Goal: Information Seeking & Learning: Check status

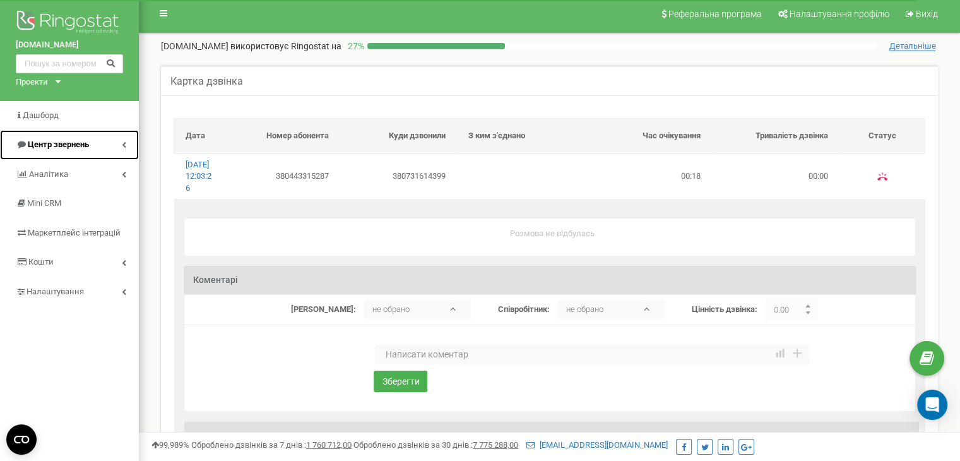
click at [119, 142] on link "Центр звернень" at bounding box center [69, 145] width 139 height 30
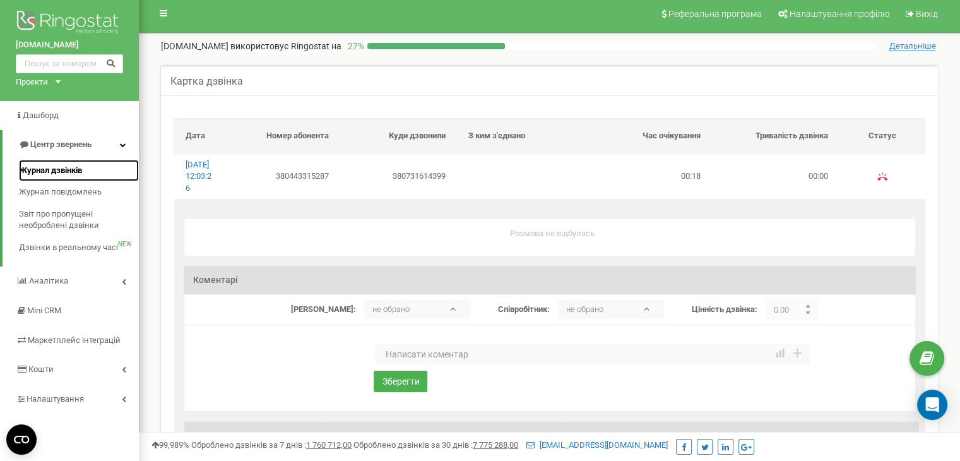
click at [105, 162] on link "Журнал дзвінків" at bounding box center [79, 171] width 120 height 22
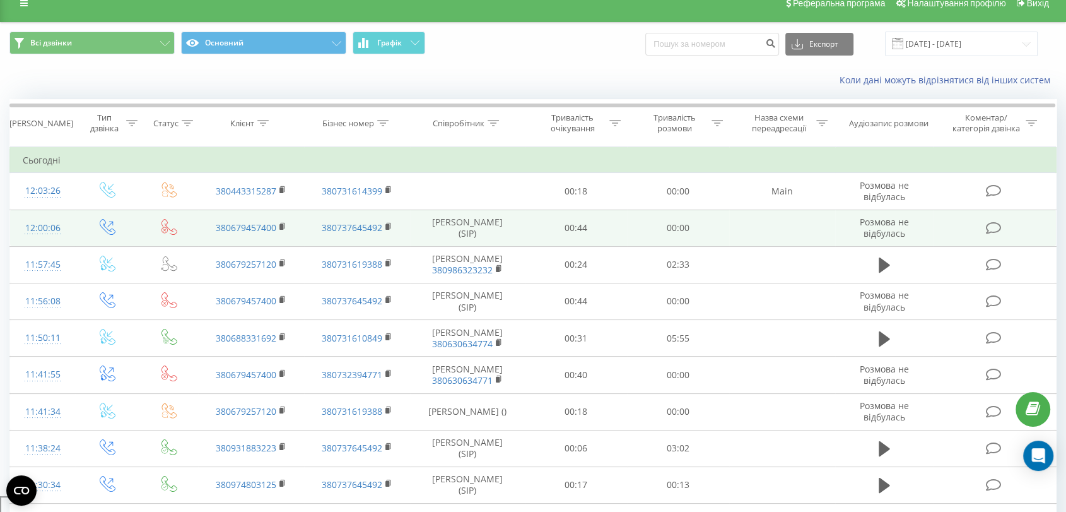
scroll to position [16, 0]
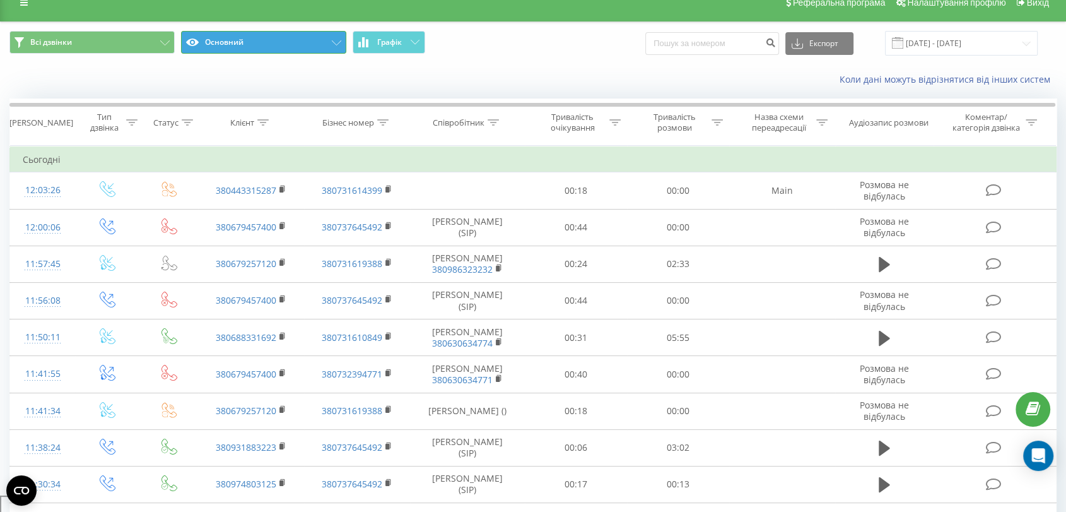
click at [236, 41] on button "Основний" at bounding box center [263, 42] width 165 height 23
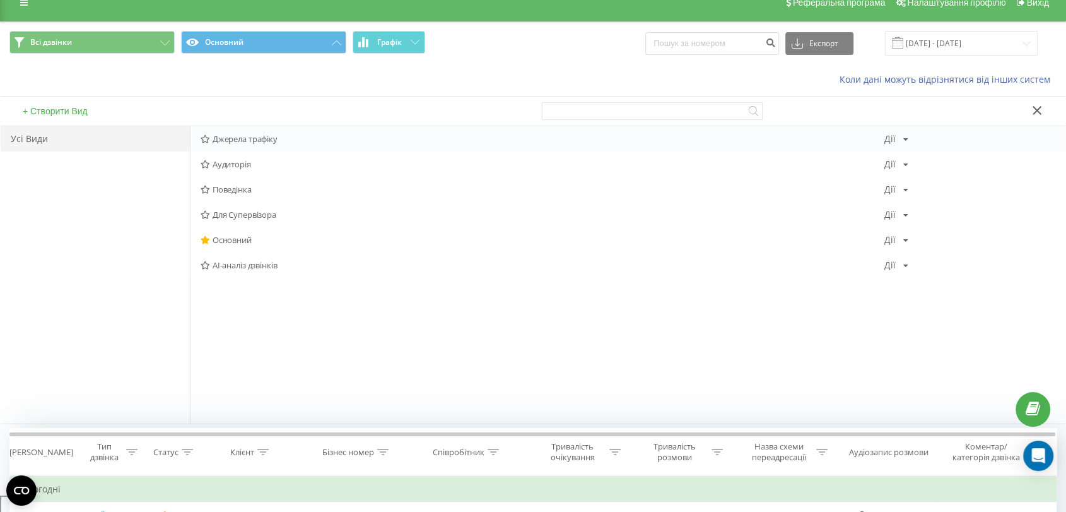
click at [249, 144] on div "Джерела трафіку Дії Редагувати Копіювати Видалити За замовчуванням Поділитися" at bounding box center [628, 138] width 875 height 25
click at [233, 148] on div "Джерела трафіку Дії Редагувати Копіювати Видалити За замовчуванням Поділитися" at bounding box center [628, 138] width 875 height 25
click at [233, 146] on div "Джерела трафіку Дії Редагувати Копіювати Видалити За замовчуванням Поділитися" at bounding box center [628, 138] width 875 height 25
click at [873, 129] on div "Джерела трафіку Дії Редагувати Копіювати Видалити За замовчуванням Поділитися" at bounding box center [628, 138] width 875 height 25
click at [208, 132] on div "Джерела трафіку Дії Редагувати Копіювати Видалити За замовчуванням Поділитися" at bounding box center [628, 138] width 875 height 25
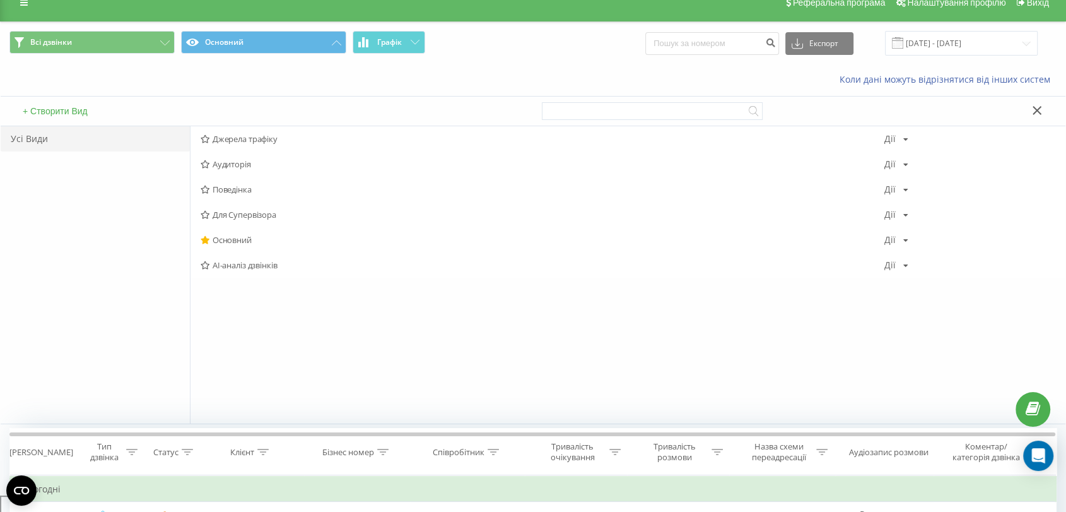
click at [151, 312] on div "Усі Види" at bounding box center [95, 274] width 189 height 297
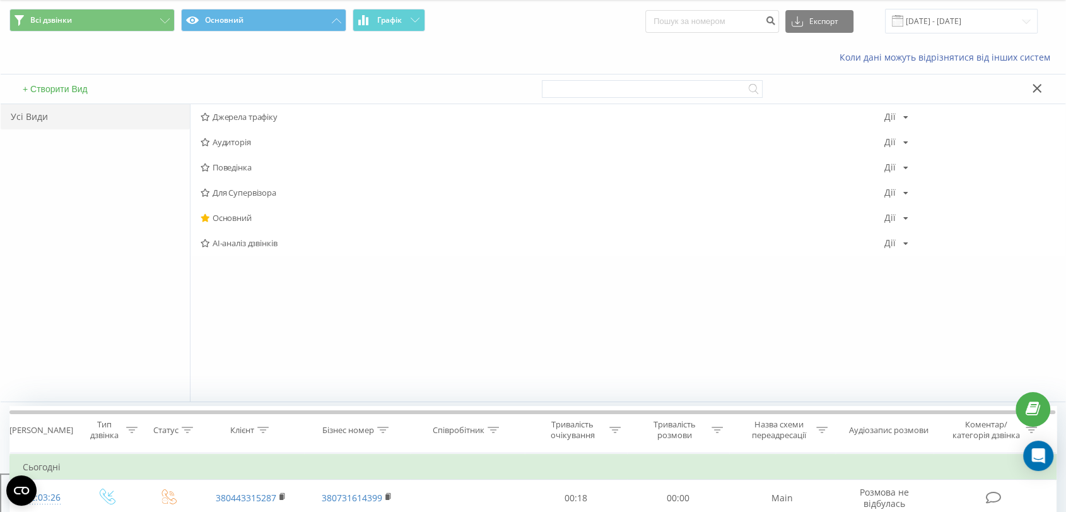
scroll to position [14, 0]
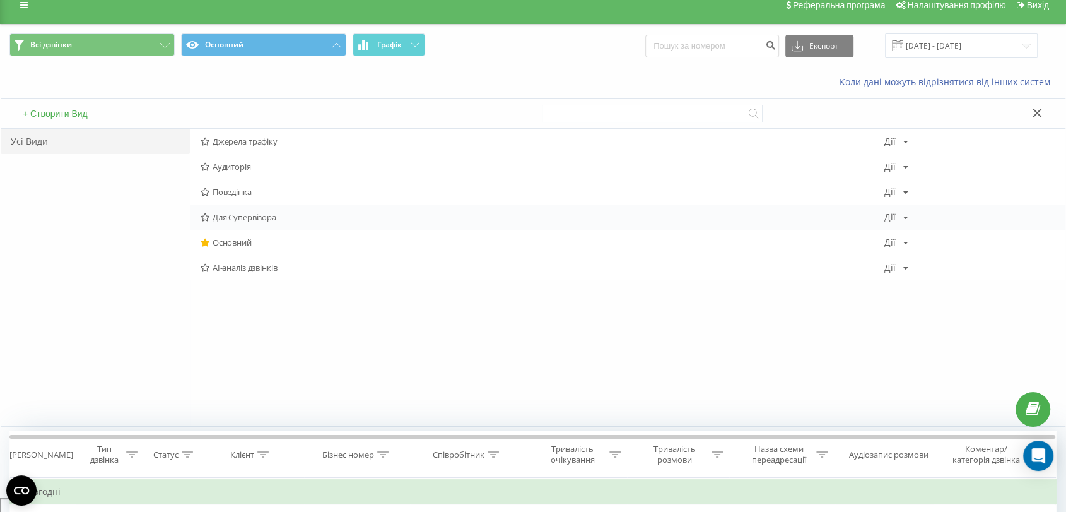
click at [255, 216] on span "Для Супервізора" at bounding box center [543, 217] width 684 height 9
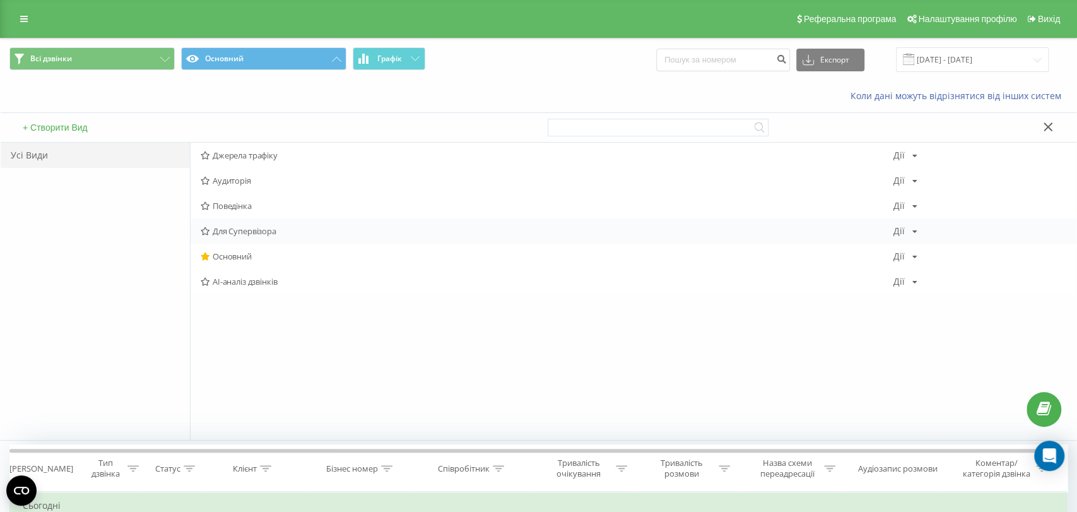
click at [0, 0] on div at bounding box center [0, 0] width 0 height 0
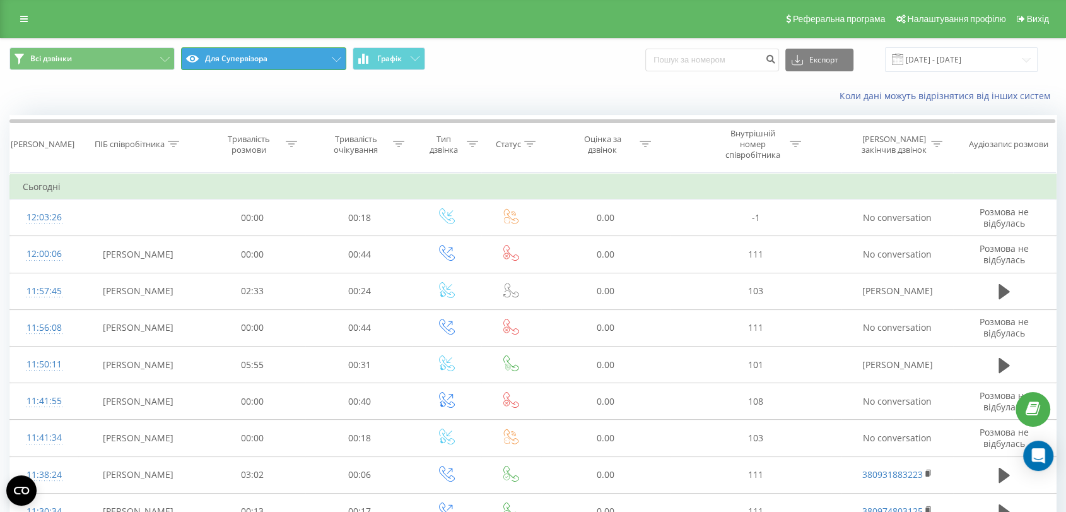
click at [231, 59] on button "Для Супервізора" at bounding box center [263, 58] width 165 height 23
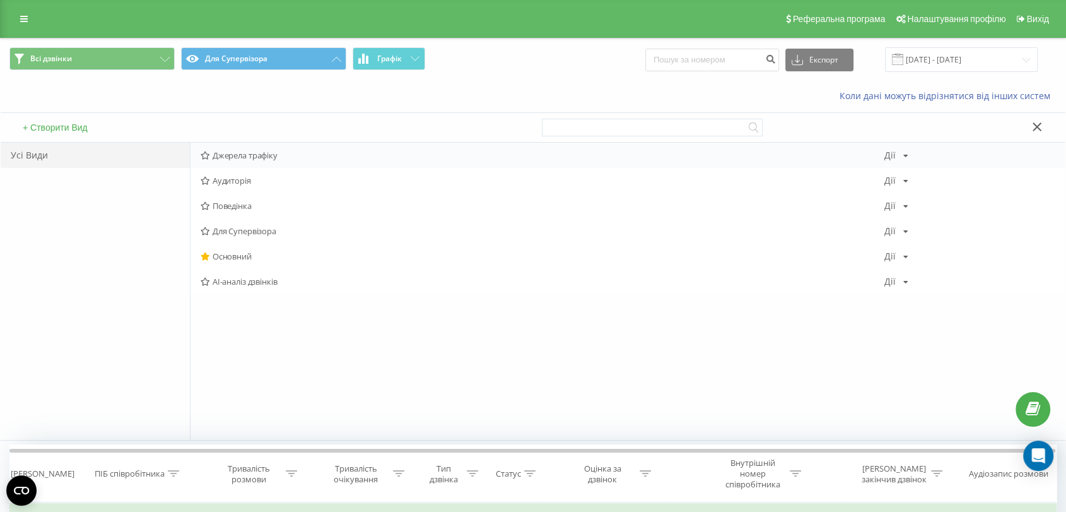
click at [237, 162] on div "Джерела трафіку Дії Редагувати Копіювати Видалити За замовчуванням Поділитися" at bounding box center [628, 155] width 875 height 25
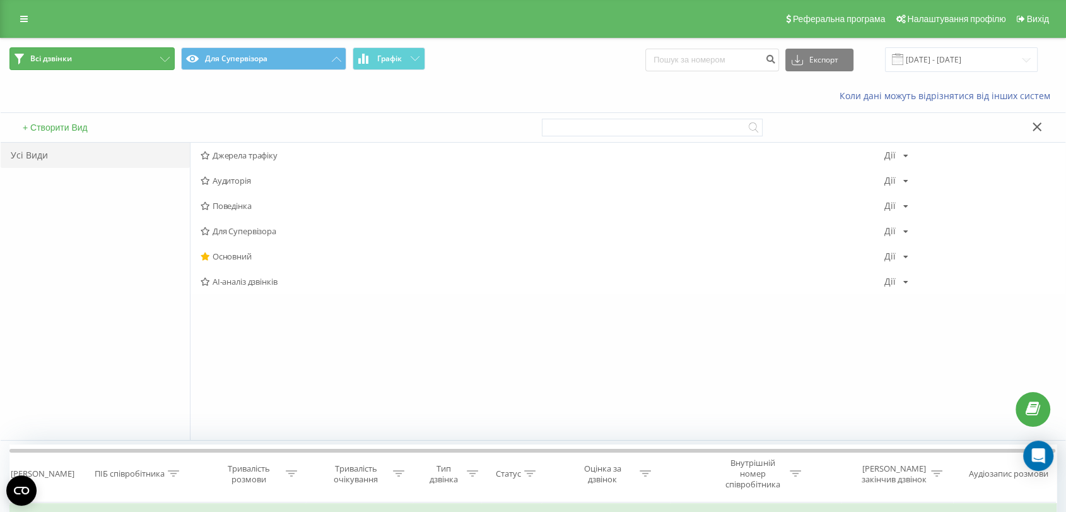
click at [95, 65] on button "Всі дзвінки" at bounding box center [91, 58] width 165 height 23
click at [97, 59] on button "Всі дзвінки" at bounding box center [91, 58] width 165 height 23
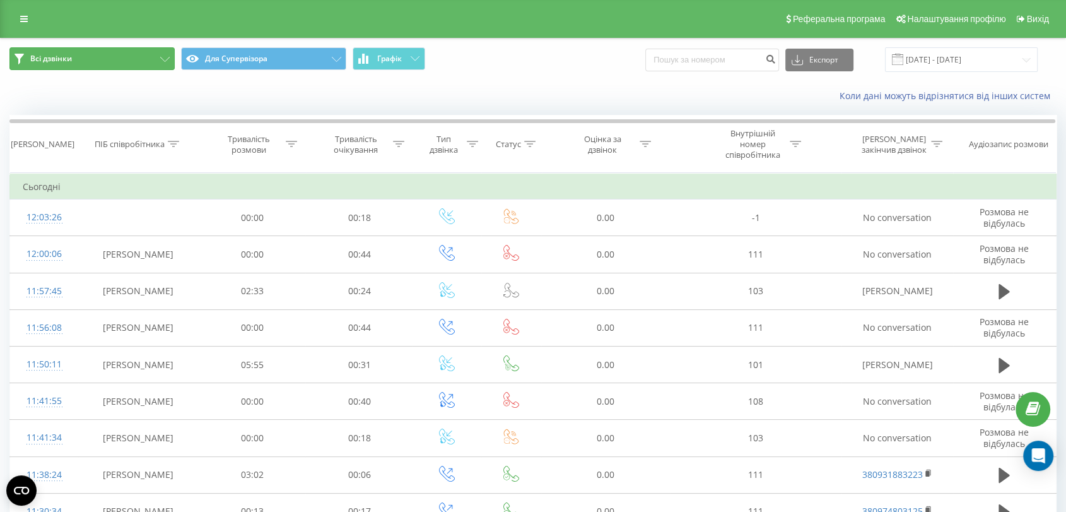
click at [97, 56] on button "Всі дзвінки" at bounding box center [91, 58] width 165 height 23
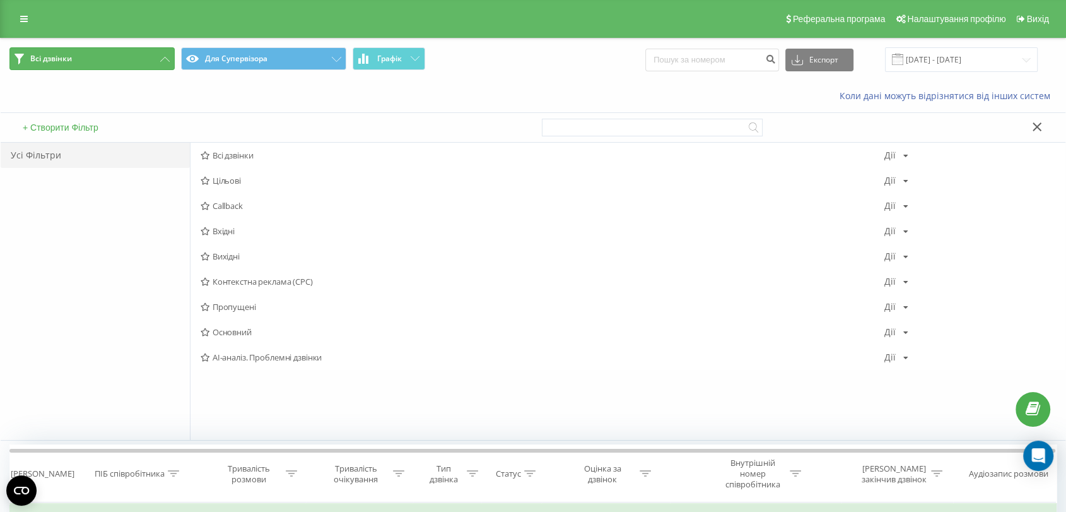
click at [97, 56] on button "Всі дзвінки" at bounding box center [91, 58] width 165 height 23
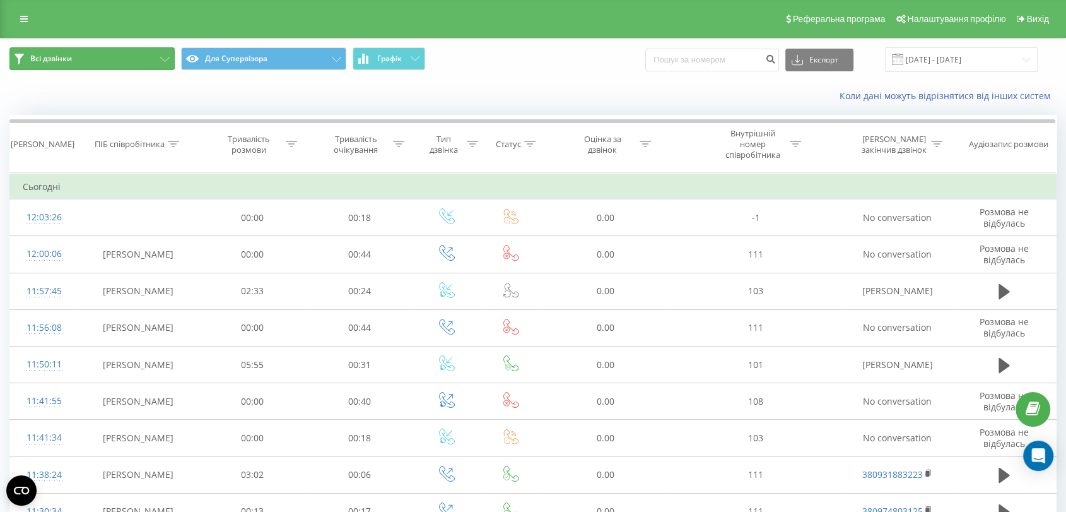
click at [97, 56] on button "Всі дзвінки" at bounding box center [91, 58] width 165 height 23
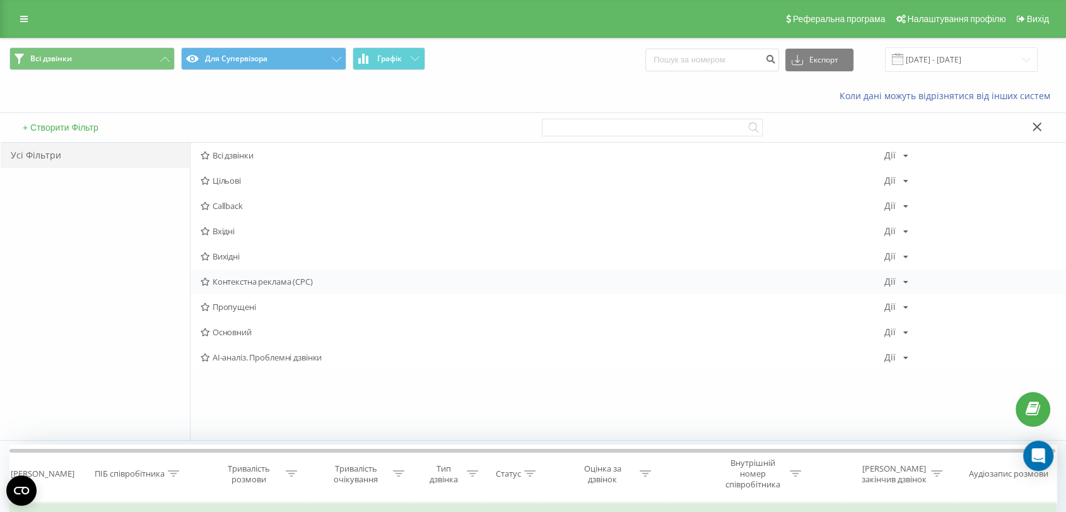
click at [278, 278] on span "Контекстна реклама (CPC)" at bounding box center [543, 281] width 684 height 9
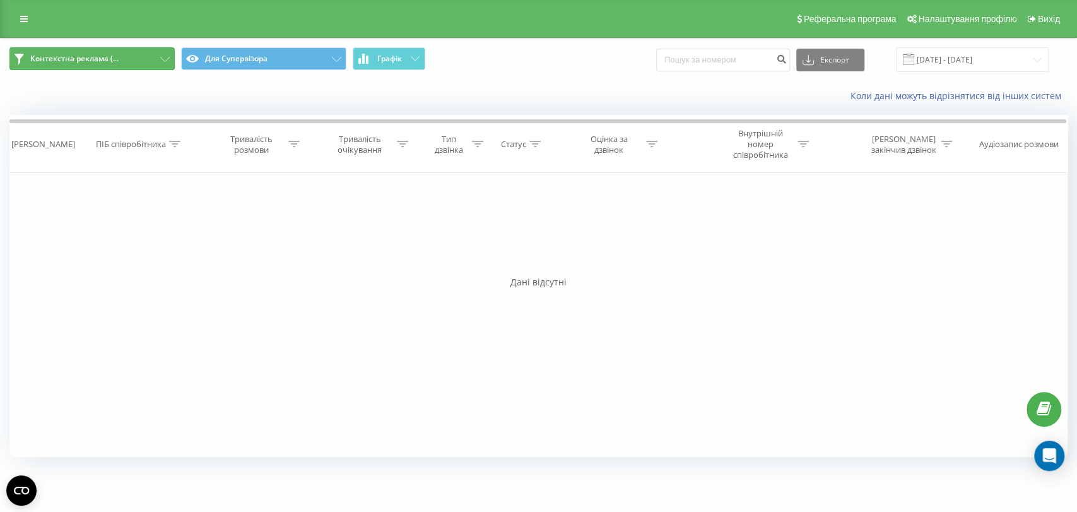
click at [105, 62] on span "Контекстна реклама (..." at bounding box center [74, 59] width 88 height 10
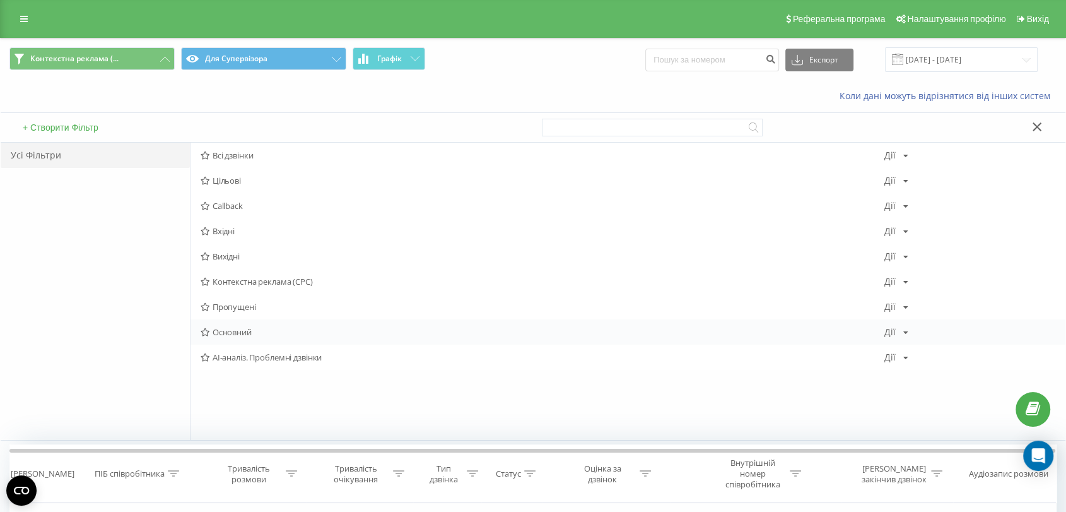
click at [293, 328] on span "Основний" at bounding box center [543, 331] width 684 height 9
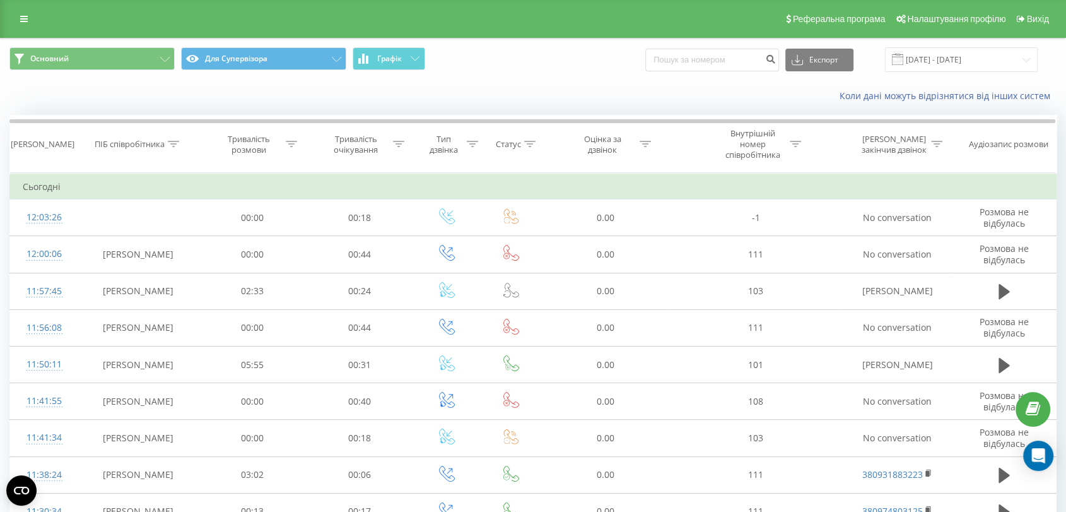
click at [95, 47] on div "Основний Для Супервізора Графік Експорт .csv .xls .xlsx 22.07.2025 - 22.08.2025" at bounding box center [533, 59] width 1065 height 42
click at [103, 53] on button "Основний" at bounding box center [91, 58] width 165 height 23
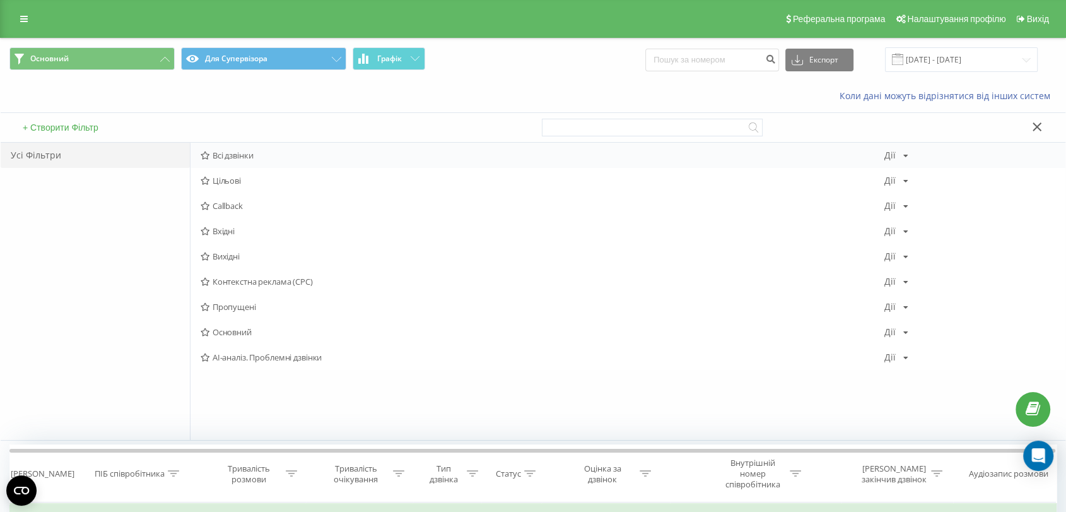
click at [246, 151] on span "Всі дзвінки" at bounding box center [543, 155] width 684 height 9
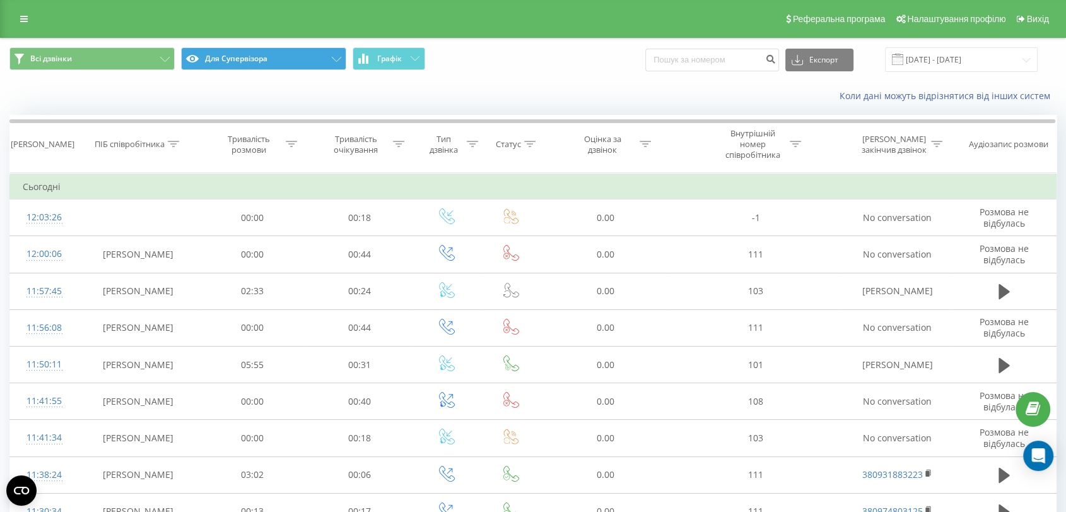
drag, startPoint x: 291, startPoint y: 41, endPoint x: 298, endPoint y: 57, distance: 17.2
click at [298, 57] on div "Всі дзвінки Для Супервізора Графік Експорт .csv .xls .xlsx 22.07.2025 - 22.08.2…" at bounding box center [533, 59] width 1065 height 42
click at [298, 57] on button "Для Супервізора" at bounding box center [263, 58] width 165 height 23
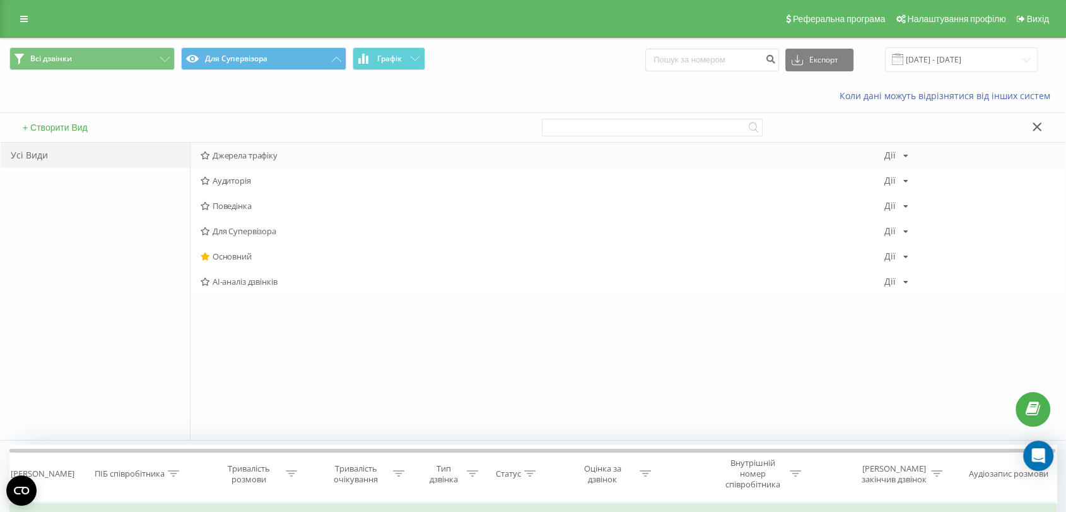
click at [249, 154] on span "Джерела трафіку" at bounding box center [543, 155] width 684 height 9
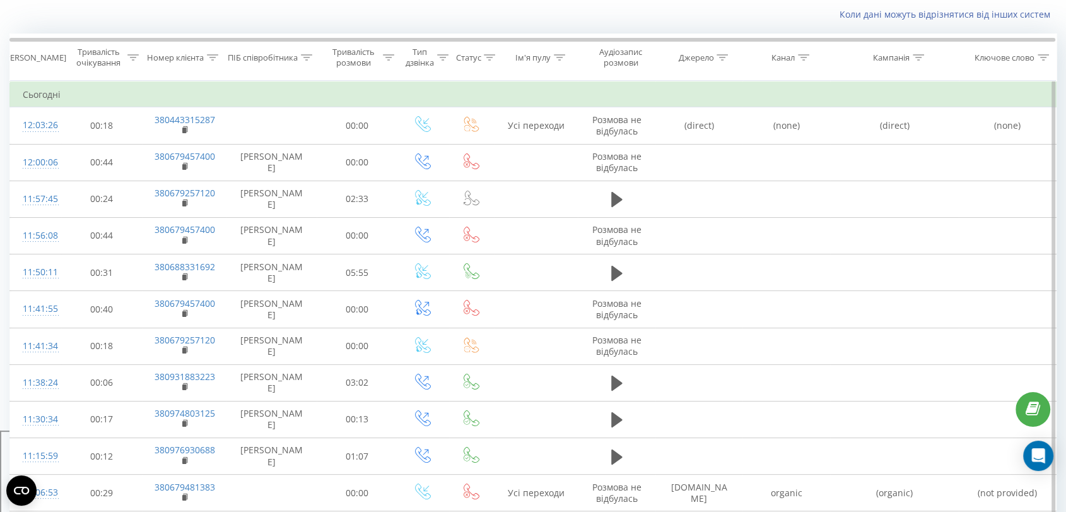
scroll to position [717, 0]
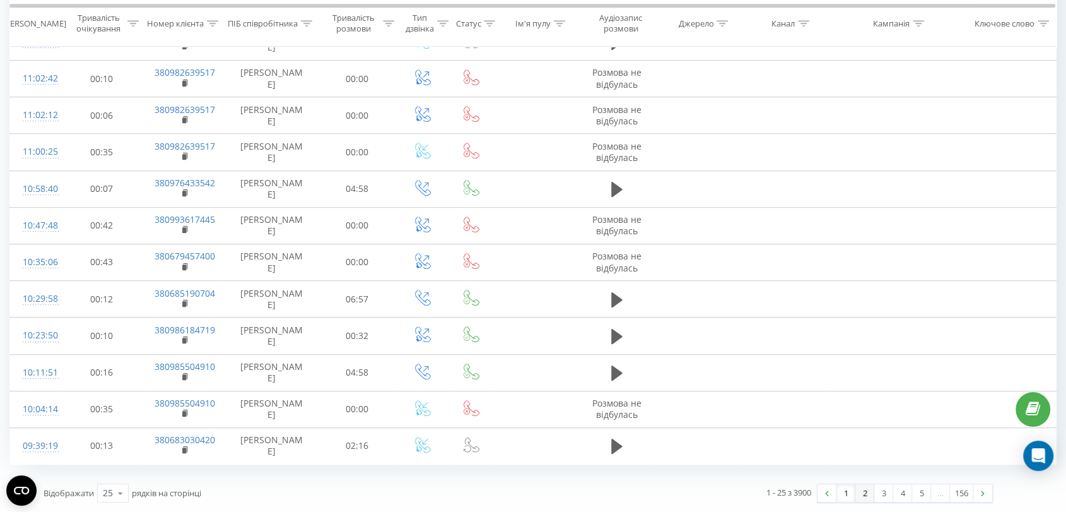
click at [861, 490] on link "2" at bounding box center [865, 493] width 19 height 18
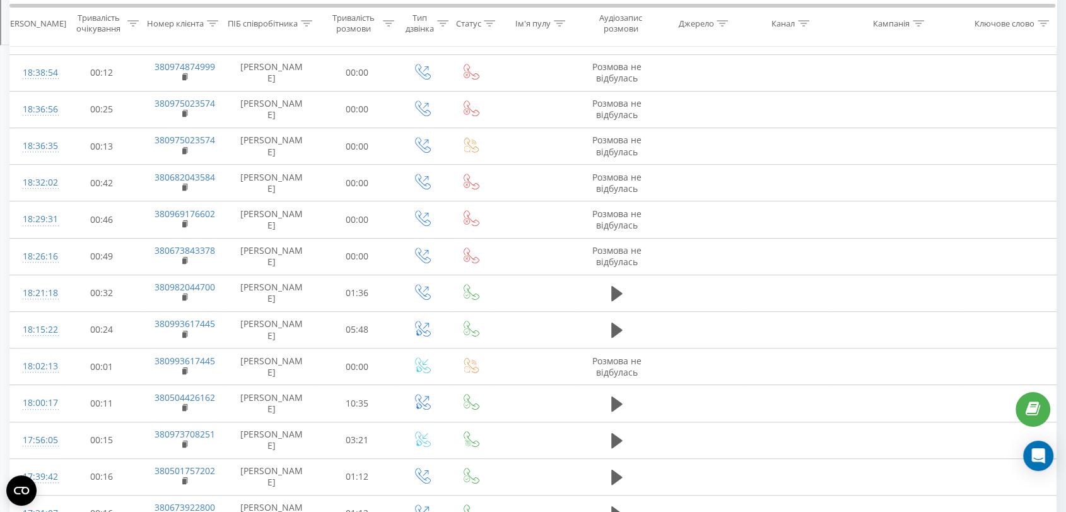
scroll to position [792, 0]
